Goal: Task Accomplishment & Management: Manage account settings

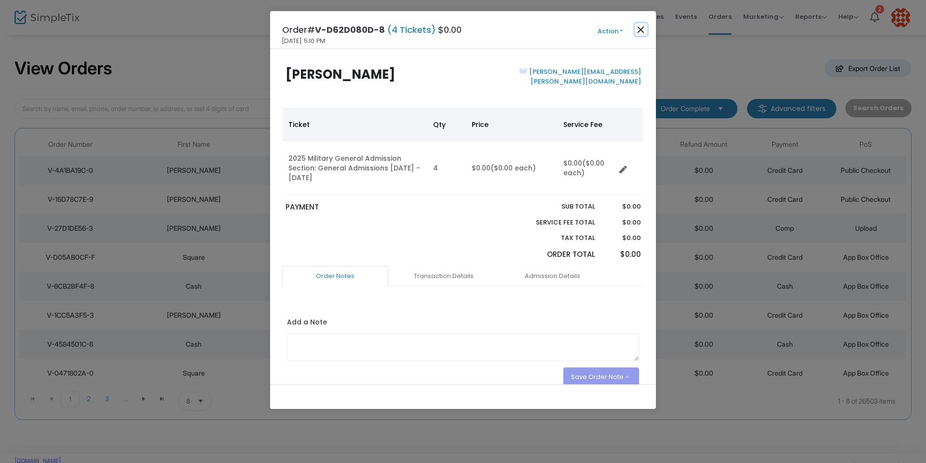
click at [642, 32] on button "Close" at bounding box center [641, 29] width 13 height 13
click at [641, 23] on button "Close" at bounding box center [641, 29] width 13 height 13
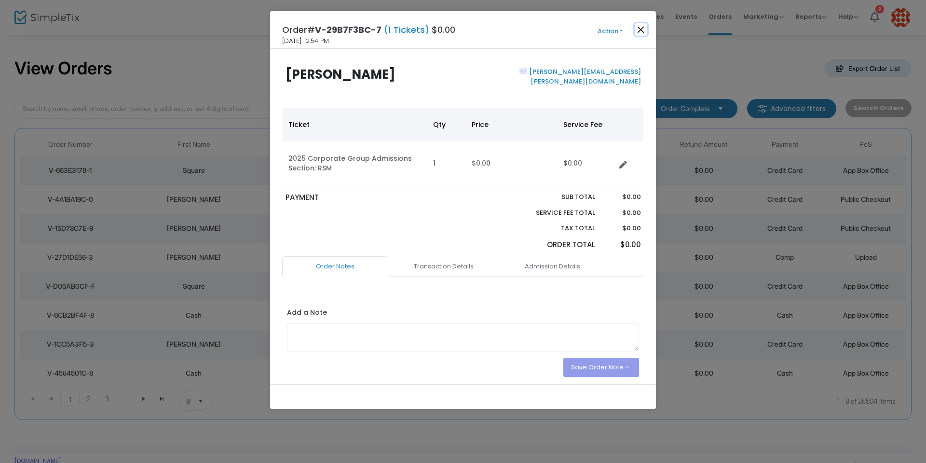
click at [642, 28] on button "Close" at bounding box center [641, 29] width 13 height 13
click at [637, 29] on button "Close" at bounding box center [641, 29] width 13 height 13
click at [639, 28] on button "Close" at bounding box center [641, 29] width 13 height 13
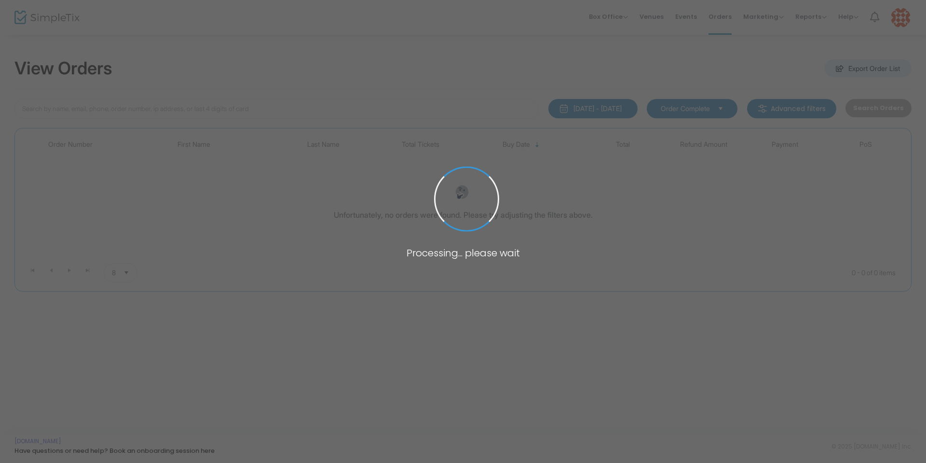
type input "[PERSON_NAME]"
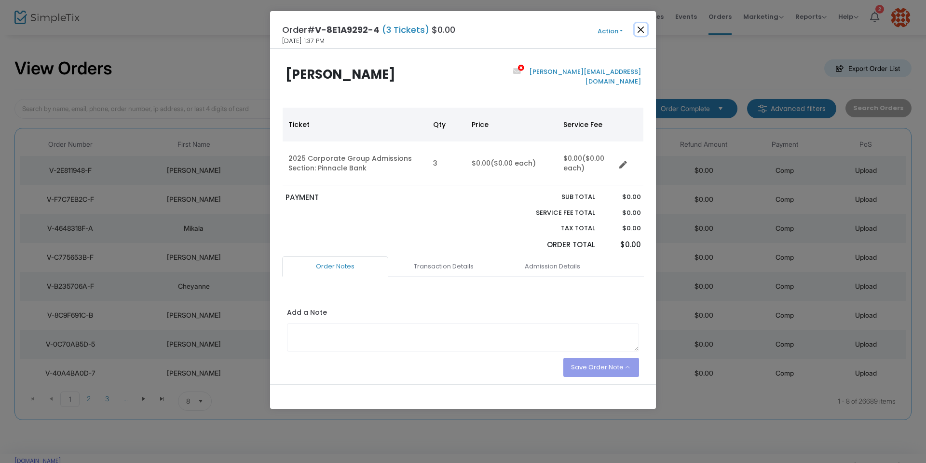
click at [642, 30] on button "Close" at bounding box center [641, 29] width 13 height 13
click at [643, 30] on button "Close" at bounding box center [641, 29] width 13 height 13
click at [641, 29] on button "Close" at bounding box center [641, 29] width 13 height 13
click at [642, 32] on button "Close" at bounding box center [641, 29] width 13 height 13
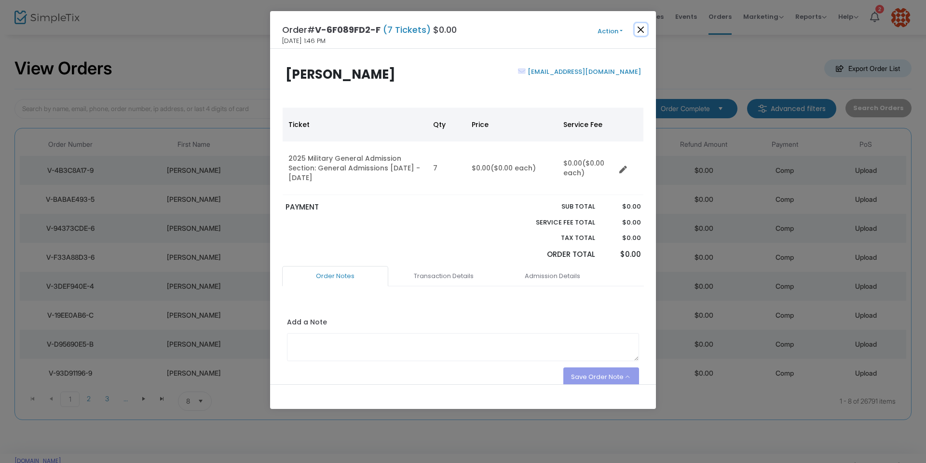
click at [640, 26] on button "Close" at bounding box center [641, 29] width 13 height 13
